Goal: Task Accomplishment & Management: Use online tool/utility

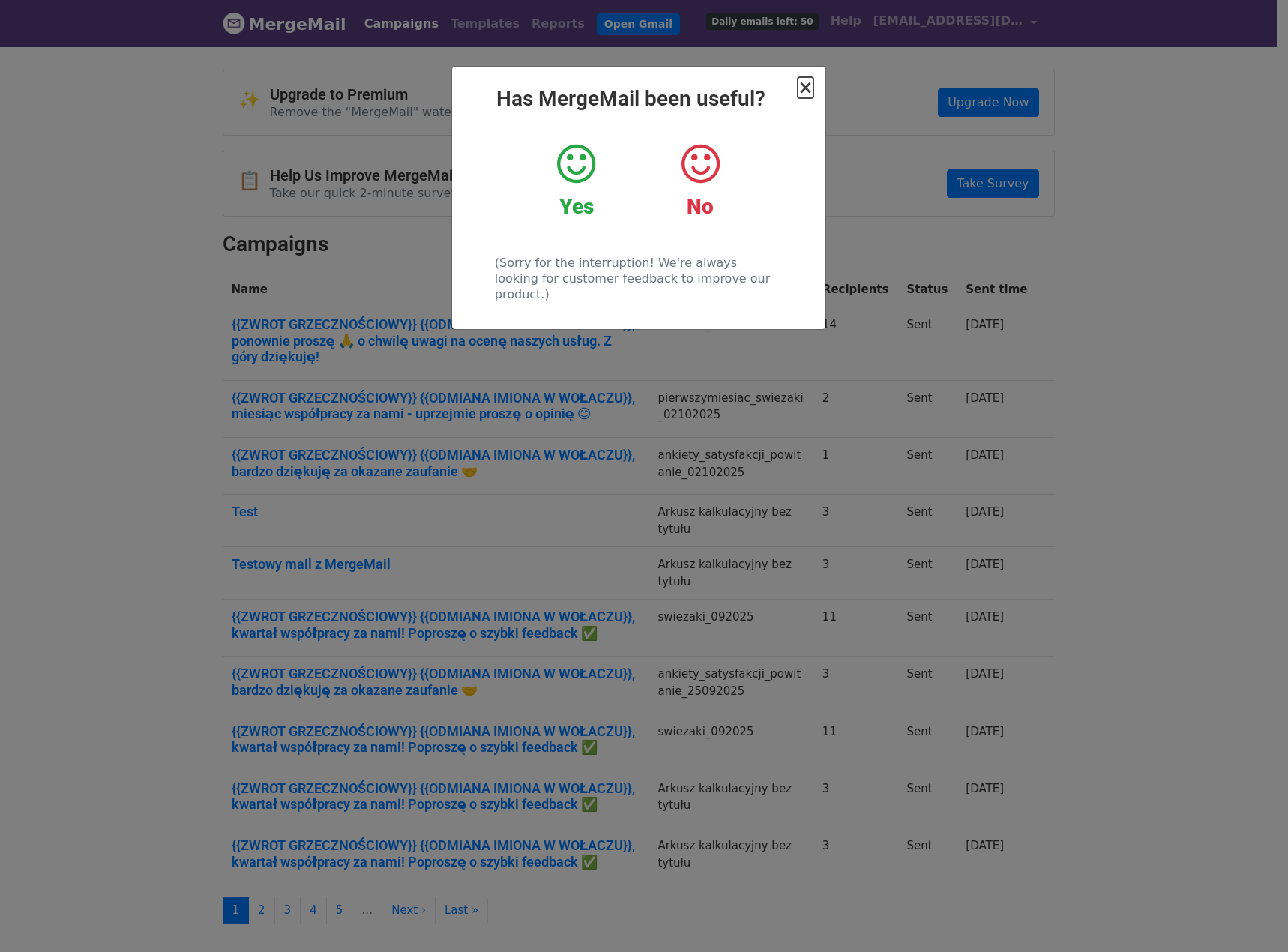
click at [806, 89] on span "×" at bounding box center [805, 88] width 15 height 21
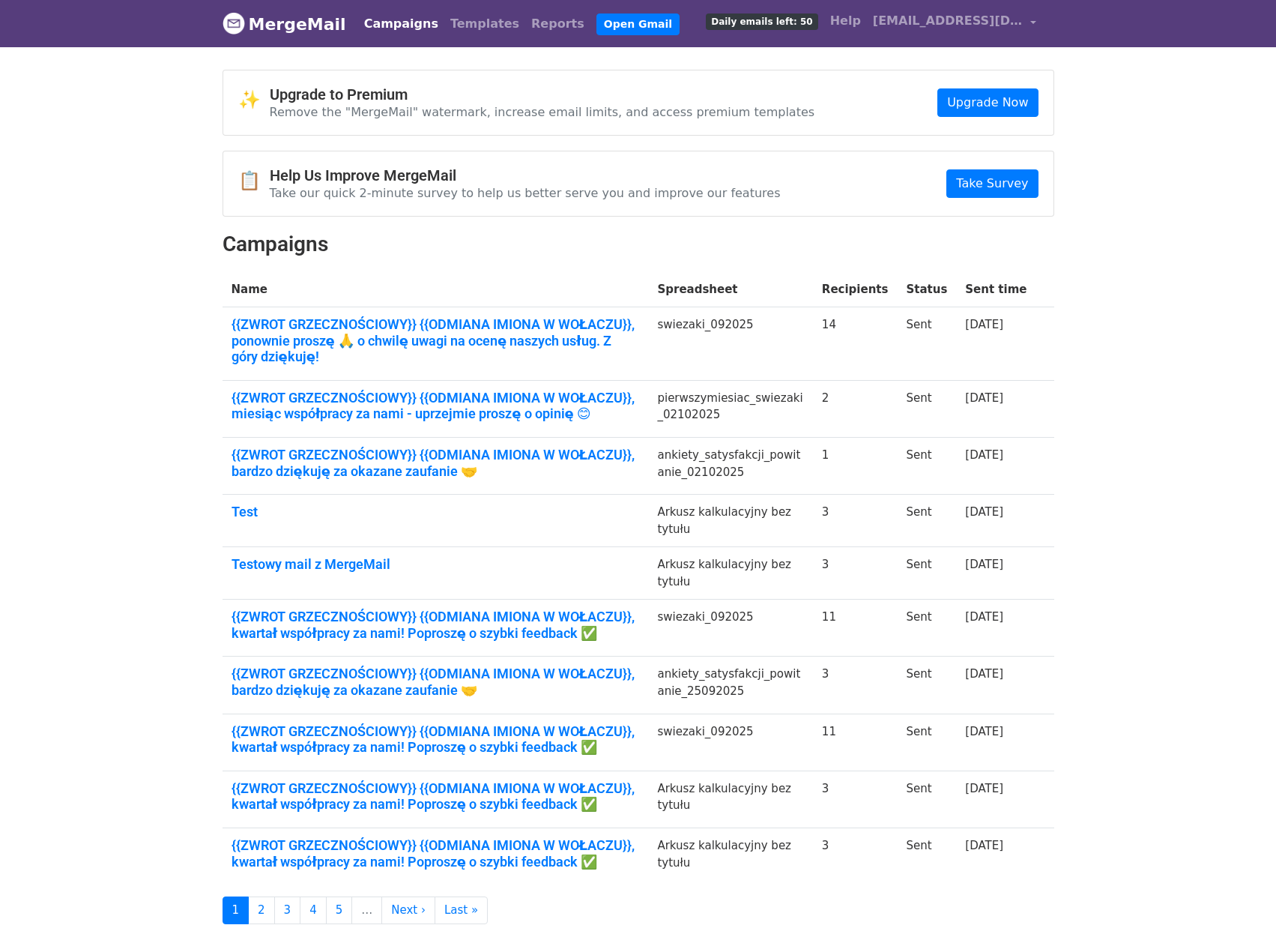
click at [1137, 247] on body "MergeMail Campaigns Templates Reports Open Gmail Daily emails left: 50 Help pol…" at bounding box center [638, 492] width 1276 height 984
click at [1049, 259] on div "✨ Upgrade to Premium Remove the "MergeMail" watermark, increase email limits, a…" at bounding box center [638, 497] width 855 height 855
